Goal: Task Accomplishment & Management: Use online tool/utility

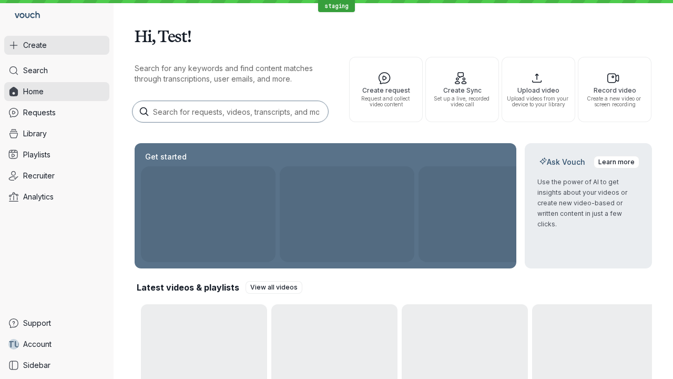
click at [57, 45] on button "Create" at bounding box center [56, 45] width 105 height 19
